Goal: Task Accomplishment & Management: Complete application form

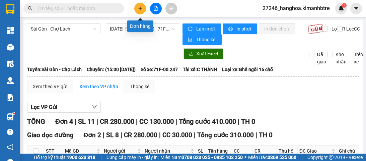
click at [143, 11] on button at bounding box center [140, 9] width 12 height 12
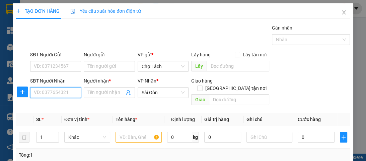
click at [66, 94] on input "SĐT Người Nhận" at bounding box center [55, 92] width 51 height 11
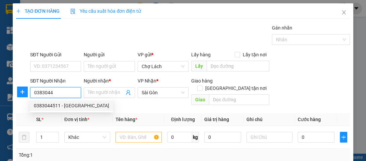
click at [67, 108] on div "0383044511 - [GEOGRAPHIC_DATA]" at bounding box center [71, 105] width 75 height 7
type input "0383044511"
type input "[PERSON_NAME]"
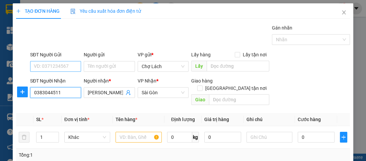
type input "0383044511"
click at [60, 65] on input "SĐT Người Gửi" at bounding box center [55, 66] width 51 height 11
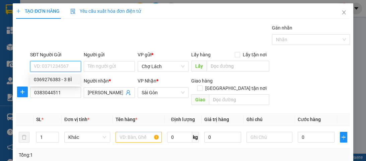
click at [63, 79] on div "0369276383 - 3 BÌ" at bounding box center [55, 79] width 42 height 7
type input "0369276383"
type input "3 BÌ"
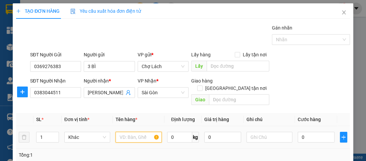
click at [123, 132] on input "text" at bounding box center [139, 137] width 46 height 11
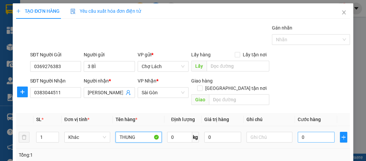
type input "THUNG"
click at [305, 132] on input "0" at bounding box center [316, 137] width 37 height 11
click at [298, 132] on input "0" at bounding box center [316, 137] width 37 height 11
type input "40"
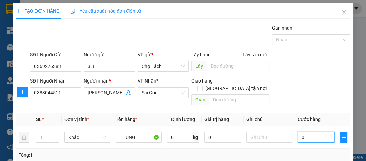
type input "40"
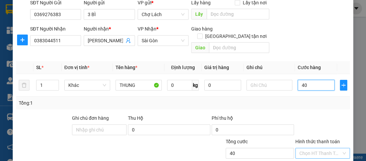
scroll to position [62, 0]
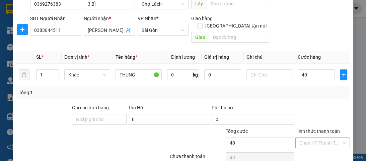
click at [326, 138] on input "Hình thức thanh toán" at bounding box center [320, 143] width 42 height 10
type input "40.000"
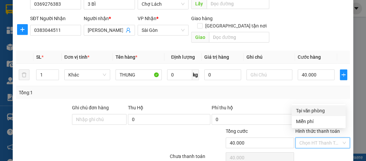
click at [313, 110] on div "Tại văn phòng" at bounding box center [319, 110] width 46 height 7
type input "0"
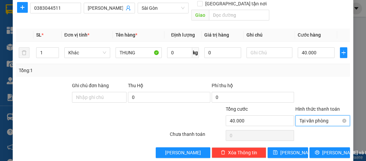
scroll to position [86, 0]
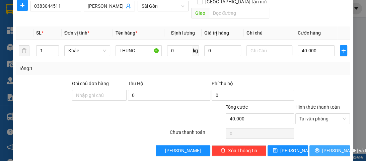
click at [324, 147] on span "[PERSON_NAME] và In" at bounding box center [345, 150] width 47 height 7
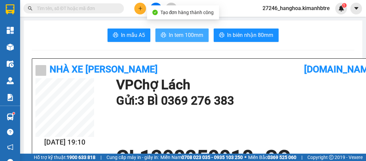
click at [195, 35] on span "In tem 100mm" at bounding box center [186, 35] width 34 height 8
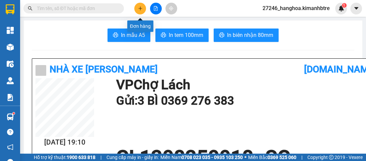
click at [142, 6] on icon "plus" at bounding box center [140, 8] width 5 height 5
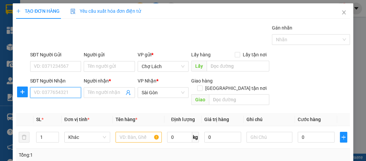
click at [71, 94] on input "SĐT Người Nhận" at bounding box center [55, 92] width 51 height 11
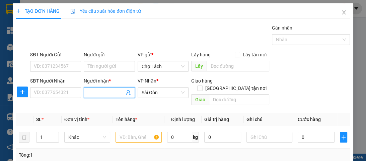
click at [103, 91] on input "Người nhận *" at bounding box center [106, 92] width 36 height 7
type input "4"
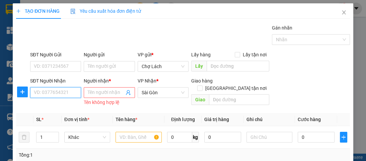
click at [53, 92] on input "SĐT Người Nhận" at bounding box center [55, 92] width 51 height 11
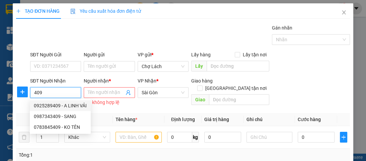
click at [76, 104] on div "0925289409 - A LINH VẢI" at bounding box center [60, 105] width 53 height 7
type input "0925289409"
type input "A LINH VẢI"
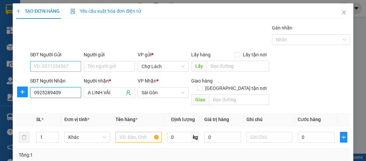
type input "0925289409"
click at [64, 70] on input "SĐT Người Gửi" at bounding box center [55, 66] width 51 height 11
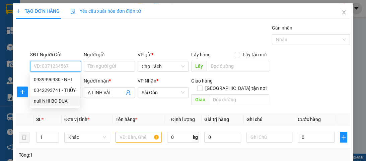
click at [58, 105] on div "null NHI BO DUA" at bounding box center [55, 100] width 50 height 11
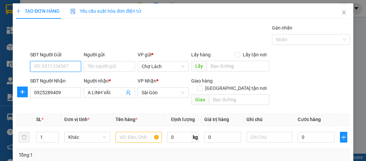
click at [67, 66] on input "SĐT Người Gửi" at bounding box center [55, 66] width 51 height 11
click at [67, 78] on div "null NHI BO DUA" at bounding box center [55, 79] width 42 height 7
type input "n"
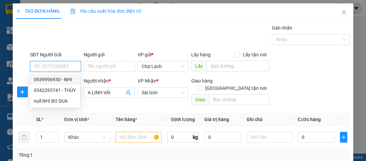
click at [70, 80] on div "0939996930 - NHI" at bounding box center [55, 79] width 42 height 7
type input "0939996930"
type input "NHI"
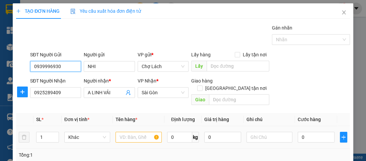
type input "0939996930"
drag, startPoint x: 127, startPoint y: 133, endPoint x: 122, endPoint y: 128, distance: 6.9
click at [125, 133] on input "text" at bounding box center [139, 137] width 46 height 11
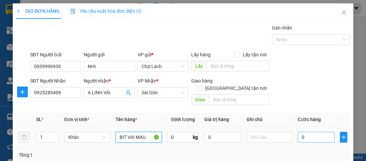
type input "BIT VAI MAU"
click at [298, 132] on input "0" at bounding box center [316, 137] width 37 height 11
type input "30"
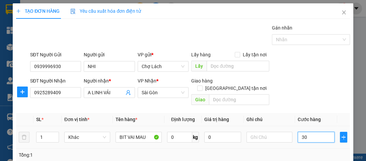
type input "0"
type input "20"
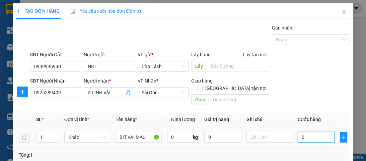
type input "20"
type input "20.000"
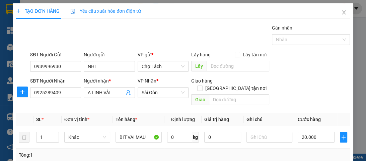
type input "0"
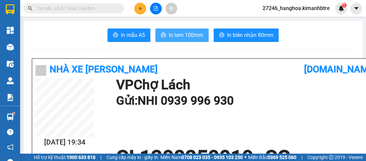
click at [169, 31] on span "In tem 100mm" at bounding box center [186, 35] width 34 height 8
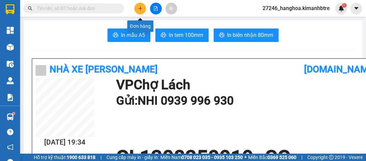
click at [138, 9] on icon "plus" at bounding box center [140, 8] width 5 height 5
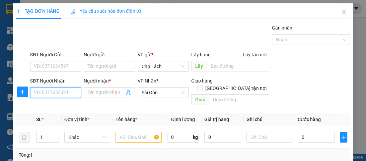
click at [62, 93] on input "SĐT Người Nhận" at bounding box center [55, 92] width 51 height 11
type input "0986188183"
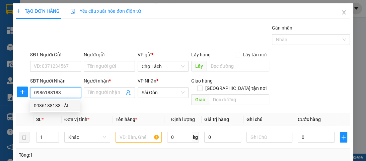
drag, startPoint x: 63, startPoint y: 106, endPoint x: 66, endPoint y: 100, distance: 7.2
click at [63, 107] on div "0986188183 - ÁI" at bounding box center [55, 105] width 42 height 7
type input "ÁI"
type input "ĐI GIAO -CTS"
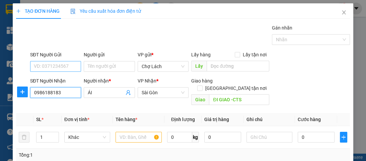
type input "0986188183"
click at [69, 67] on input "SĐT Người Gửi" at bounding box center [55, 66] width 51 height 11
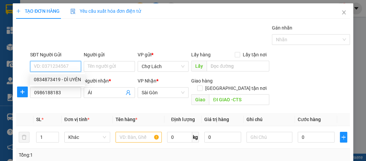
click at [73, 77] on div "0834873419 - DÌ UYÊN" at bounding box center [57, 79] width 47 height 7
type input "0834873419"
type input "DÌ UYÊN"
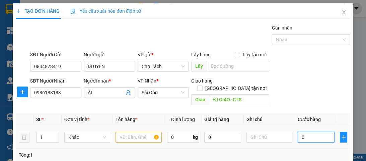
click at [300, 133] on input "0" at bounding box center [316, 137] width 37 height 11
click at [298, 132] on input "0" at bounding box center [316, 137] width 37 height 11
type input "40"
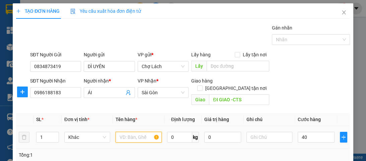
type input "40.000"
click at [136, 132] on input "text" at bounding box center [139, 137] width 46 height 11
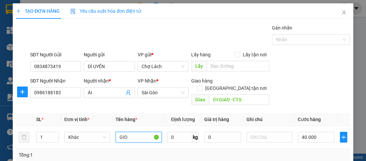
type input "GIO"
drag, startPoint x: 326, startPoint y: 146, endPoint x: 326, endPoint y: 140, distance: 5.7
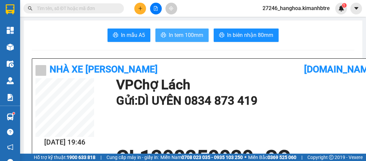
click at [171, 32] on span "In tem 100mm" at bounding box center [186, 35] width 34 height 8
